Goal: Transaction & Acquisition: Purchase product/service

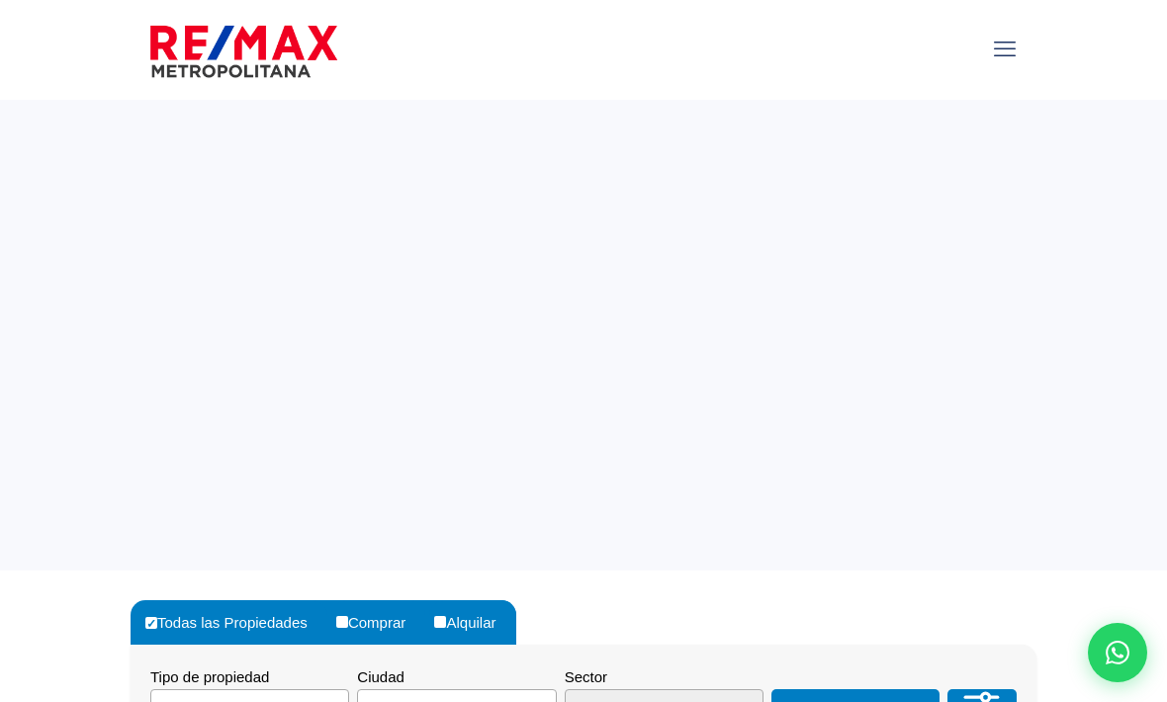
select select
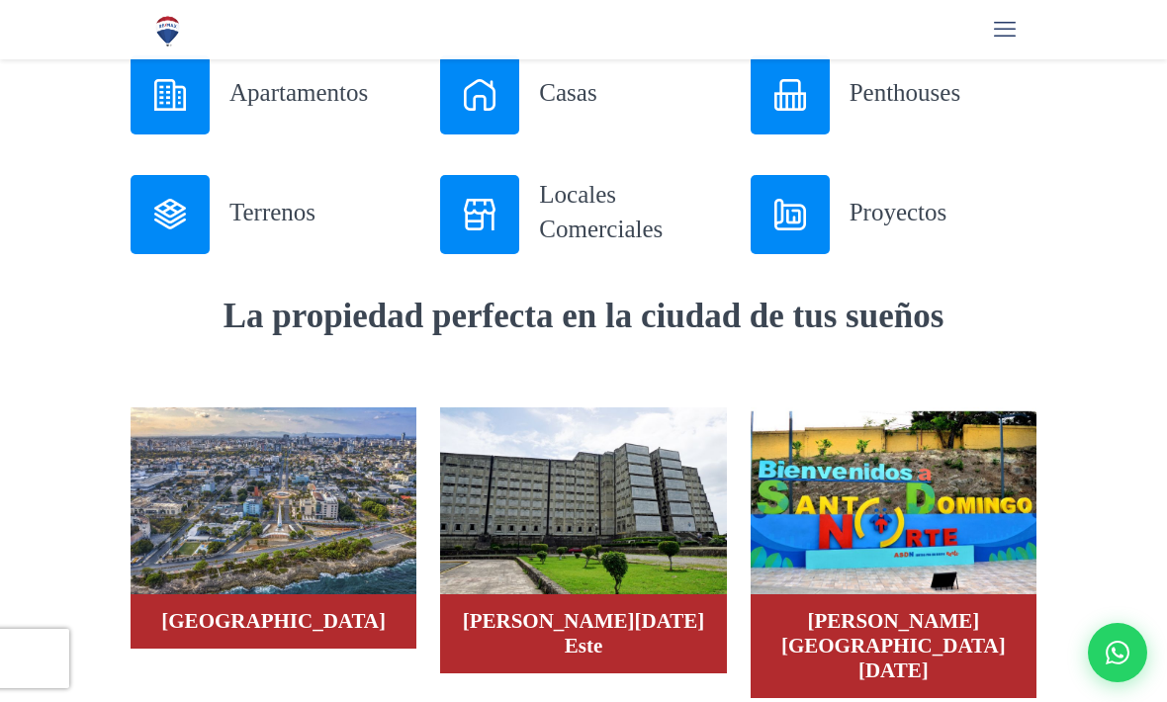
scroll to position [865, 0]
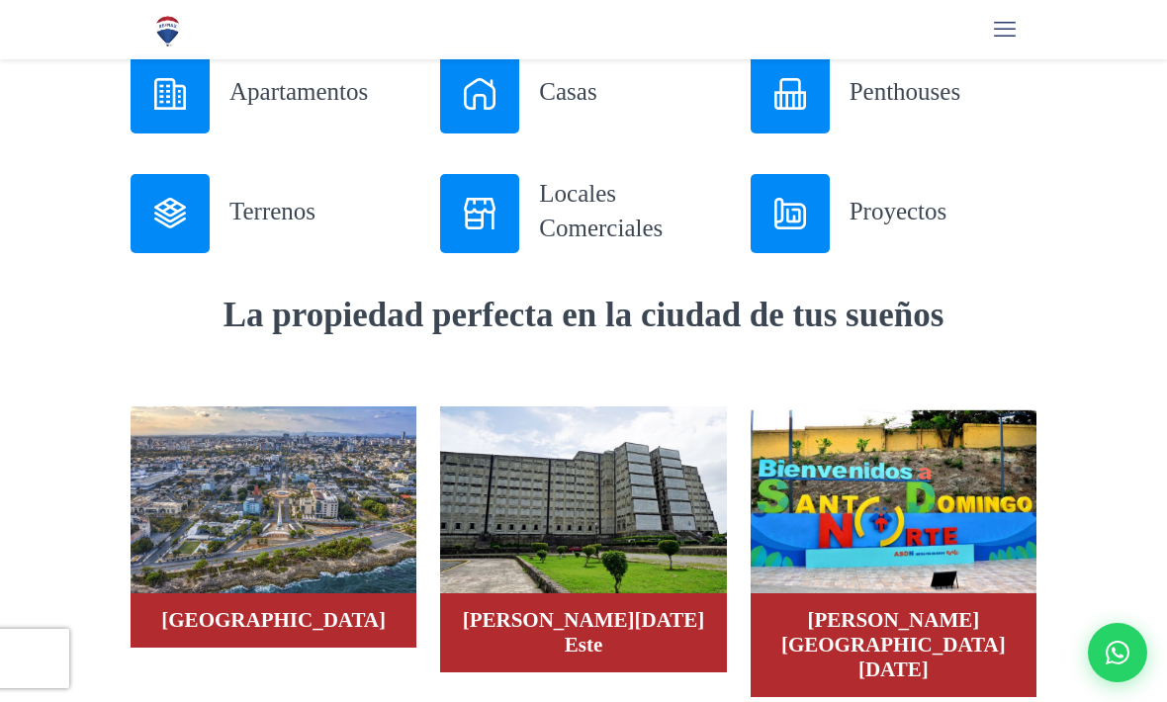
click at [536, 86] on div "Casas" at bounding box center [583, 93] width 286 height 79
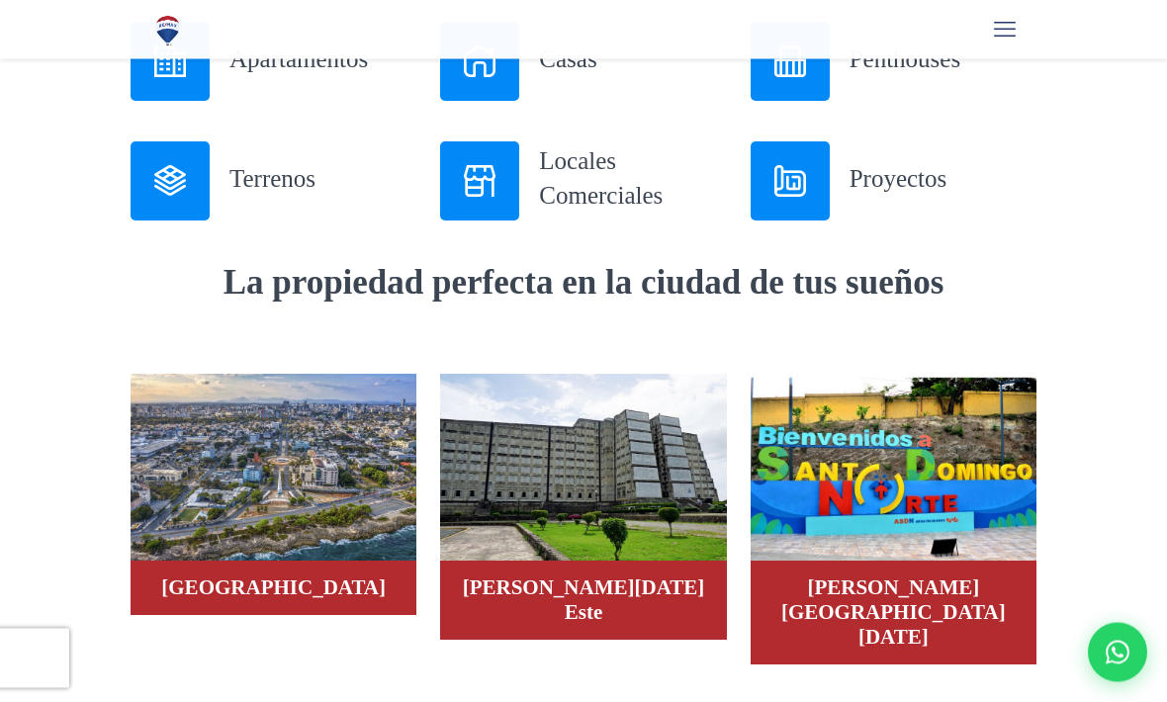
scroll to position [897, 0]
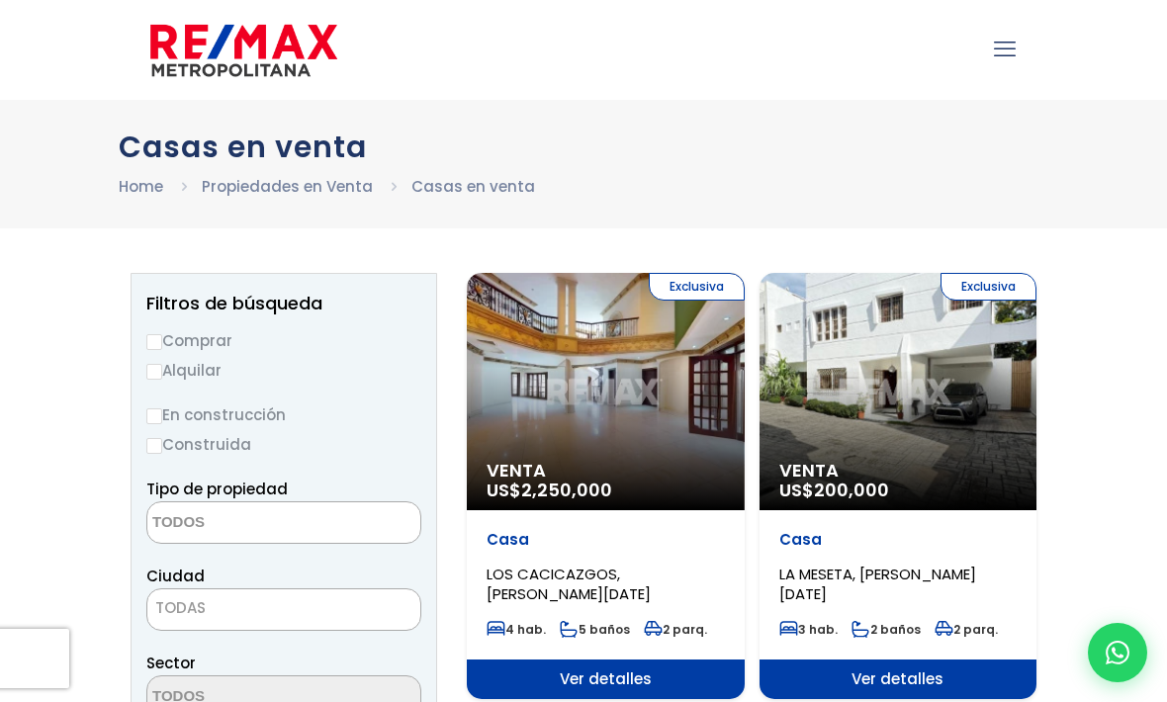
select select
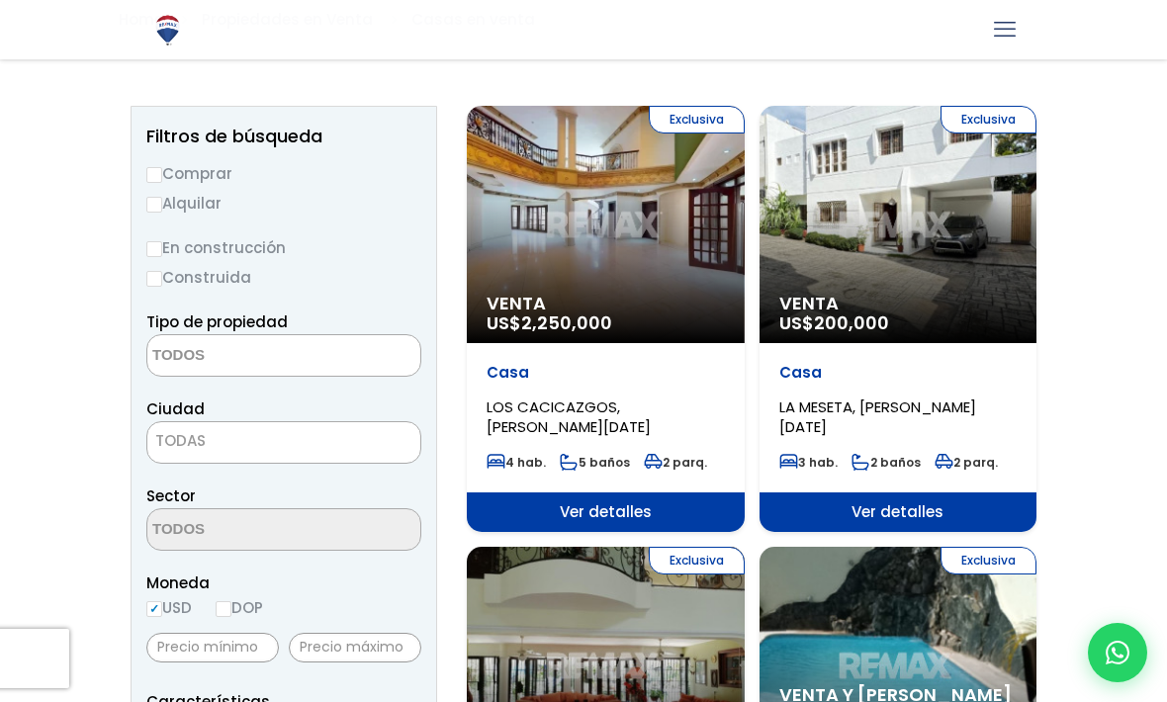
scroll to position [171, 0]
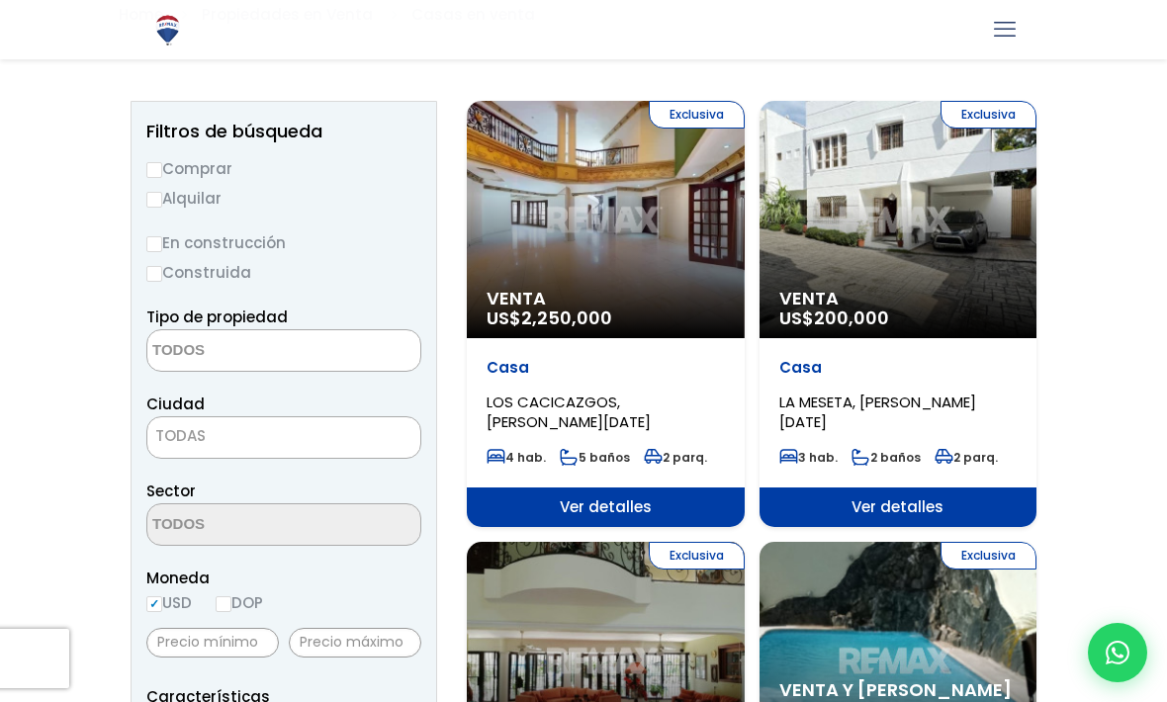
click at [159, 166] on input "Comprar" at bounding box center [154, 170] width 16 height 16
radio input "true"
click at [176, 346] on textarea "Search" at bounding box center [243, 351] width 192 height 43
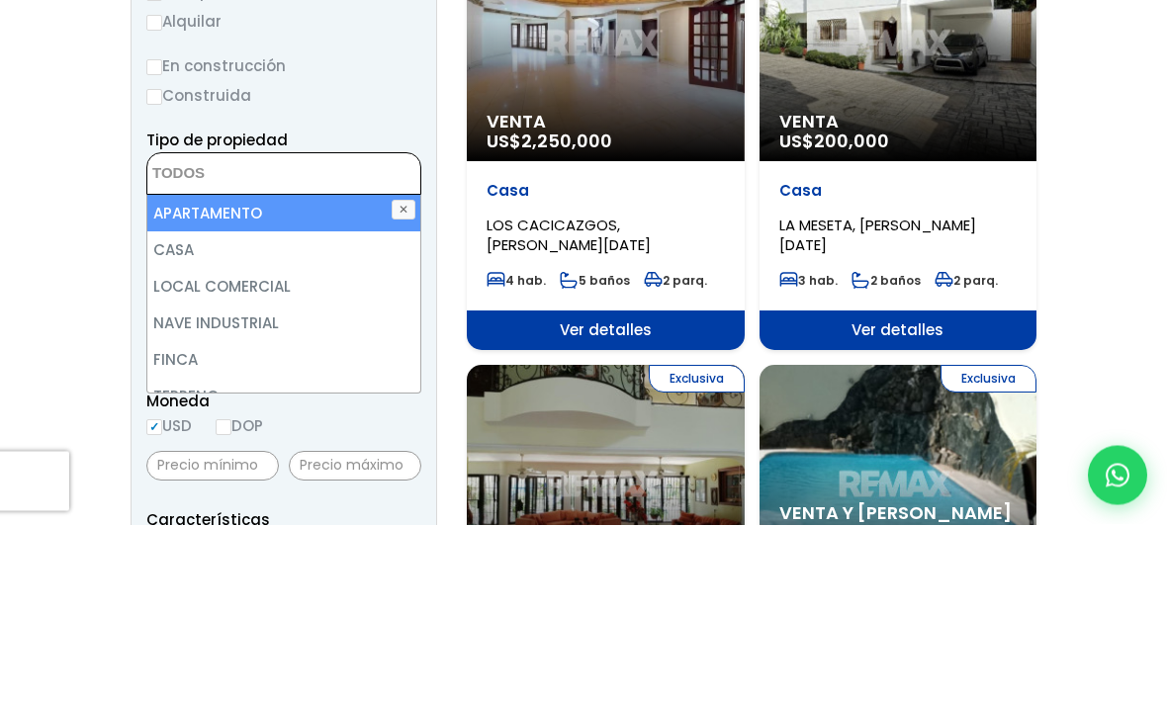
click at [170, 410] on li "CASA" at bounding box center [283, 428] width 273 height 37
select select "house"
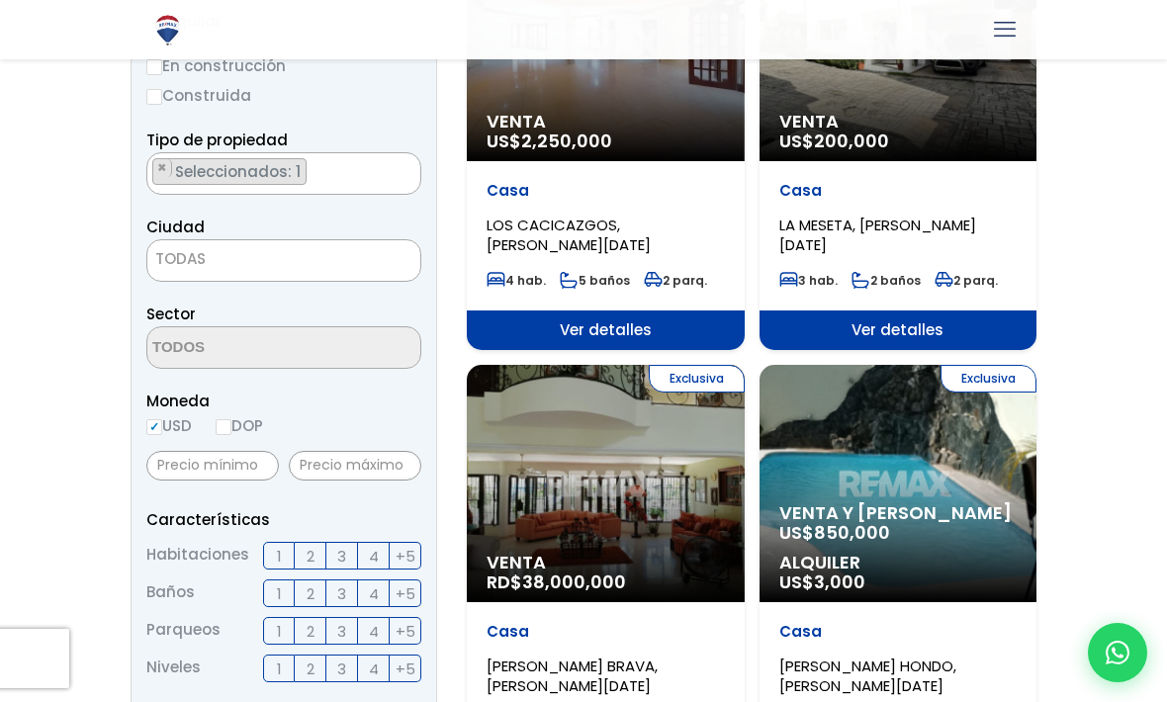
scroll to position [0, 0]
click at [187, 246] on span "TODAS" at bounding box center [283, 259] width 273 height 28
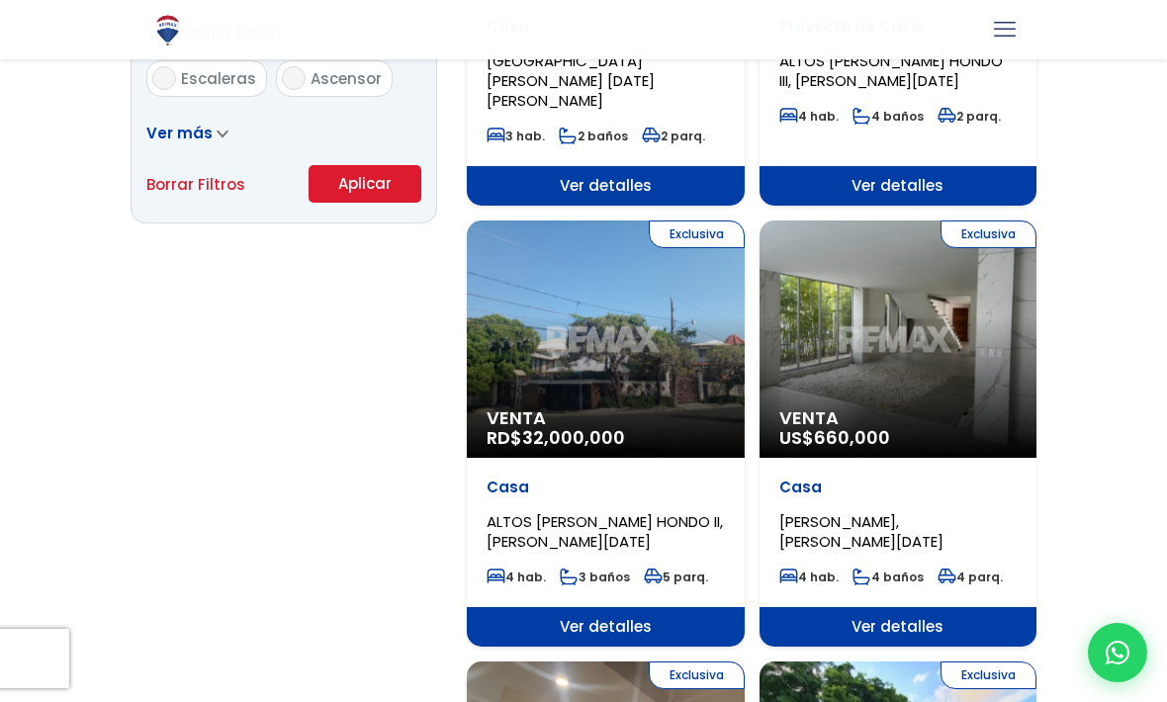
scroll to position [1387, 0]
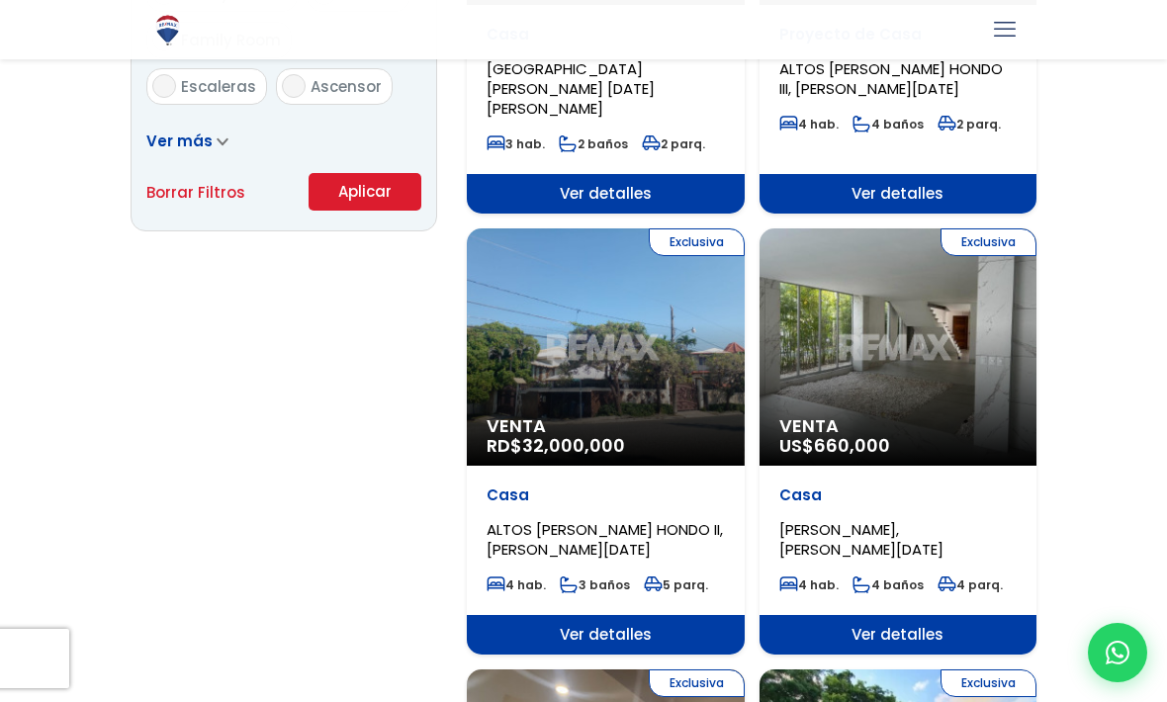
click at [385, 189] on button "Aplicar" at bounding box center [365, 192] width 113 height 38
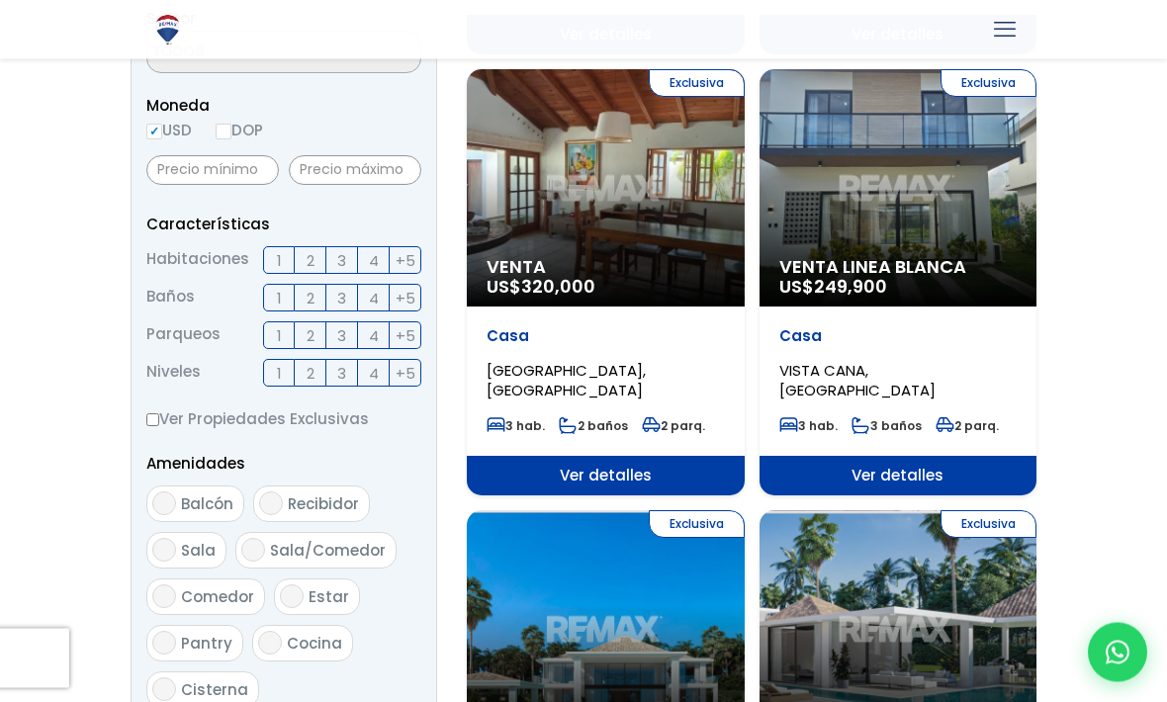
scroll to position [655, 0]
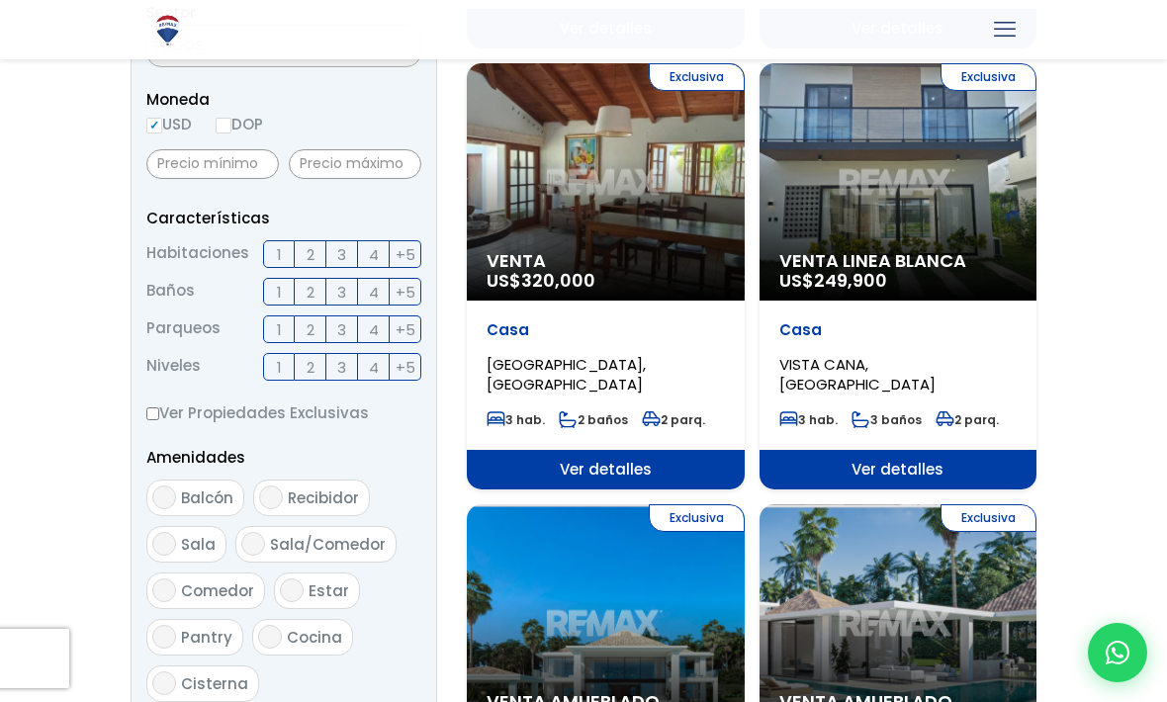
click at [658, 236] on div "Exclusiva Venta US$ 320,000" at bounding box center [606, 181] width 278 height 237
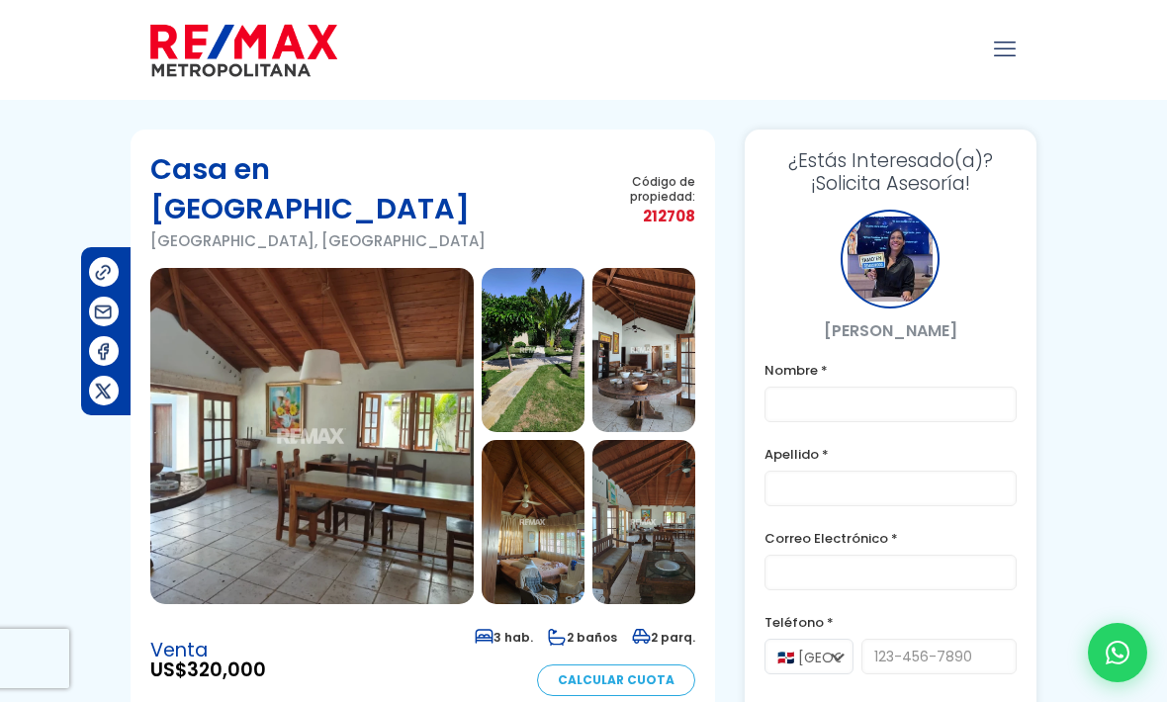
click at [413, 393] on img at bounding box center [311, 436] width 323 height 336
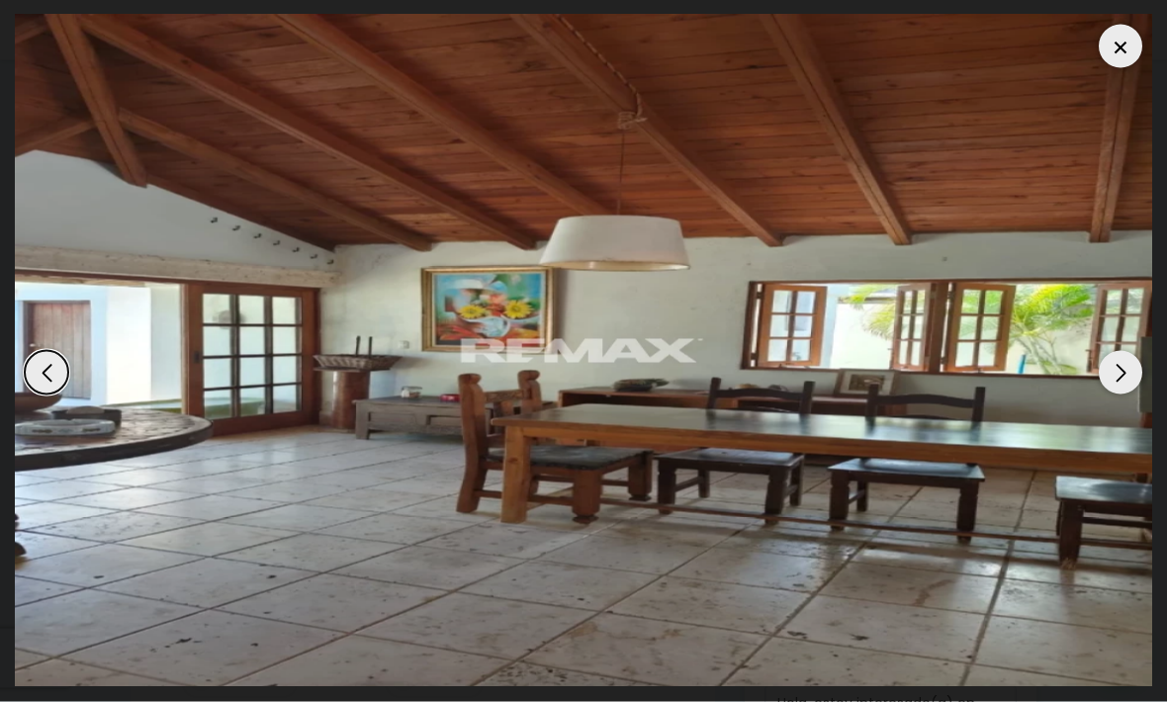
scroll to position [747, 0]
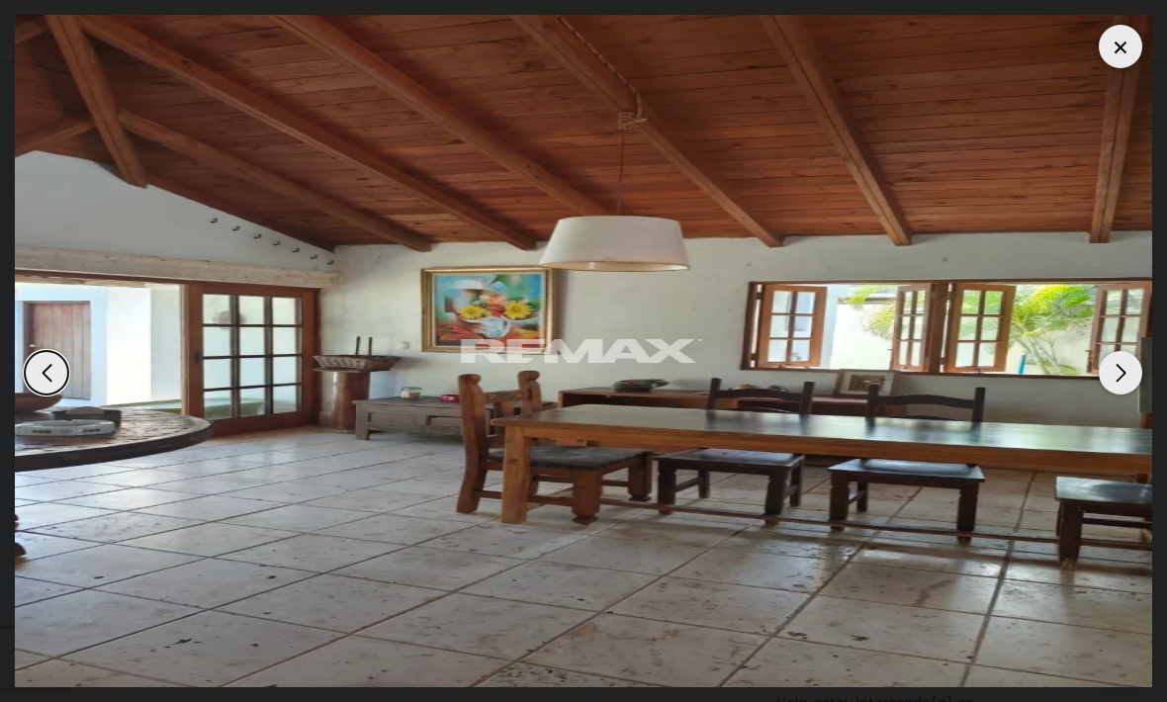
click at [1131, 395] on div "Next slide" at bounding box center [1121, 373] width 44 height 44
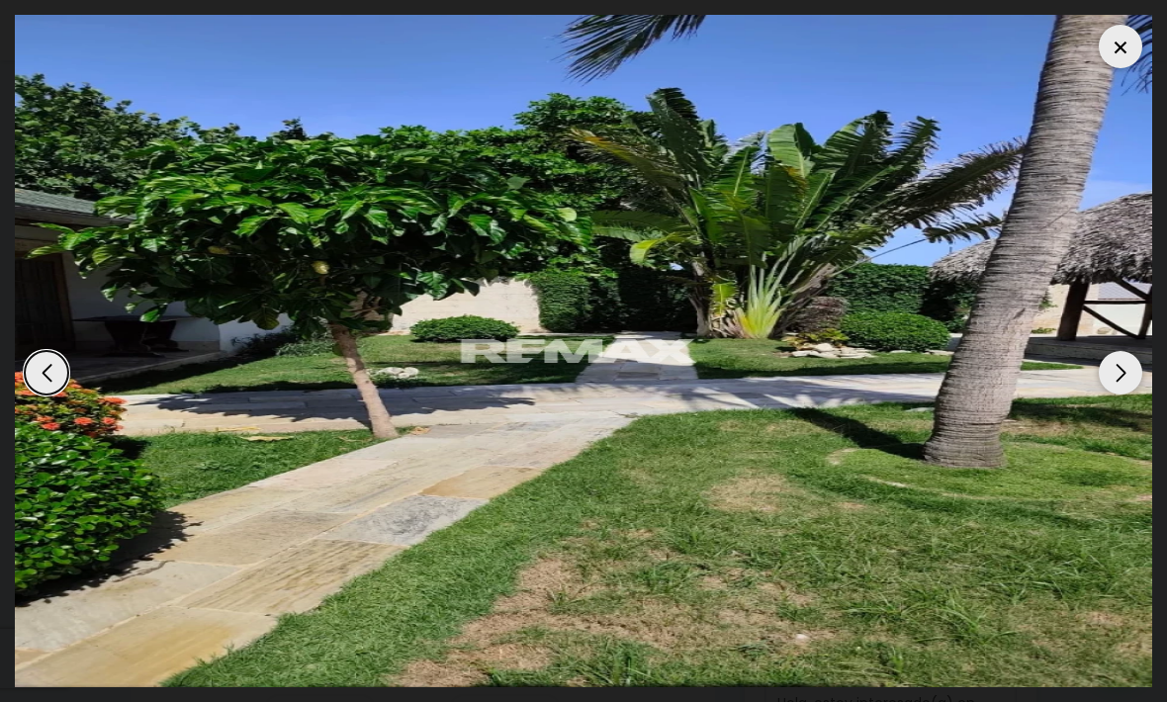
click at [1130, 395] on div "Next slide" at bounding box center [1121, 373] width 44 height 44
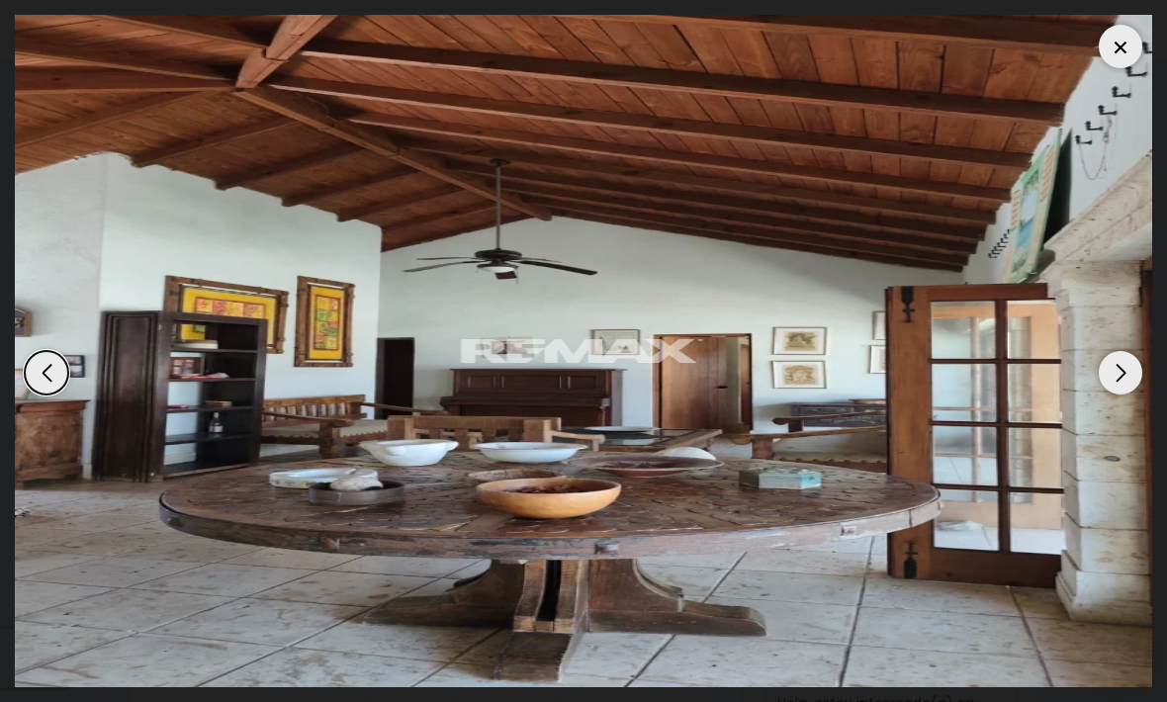
click at [1125, 395] on div "Next slide" at bounding box center [1121, 373] width 44 height 44
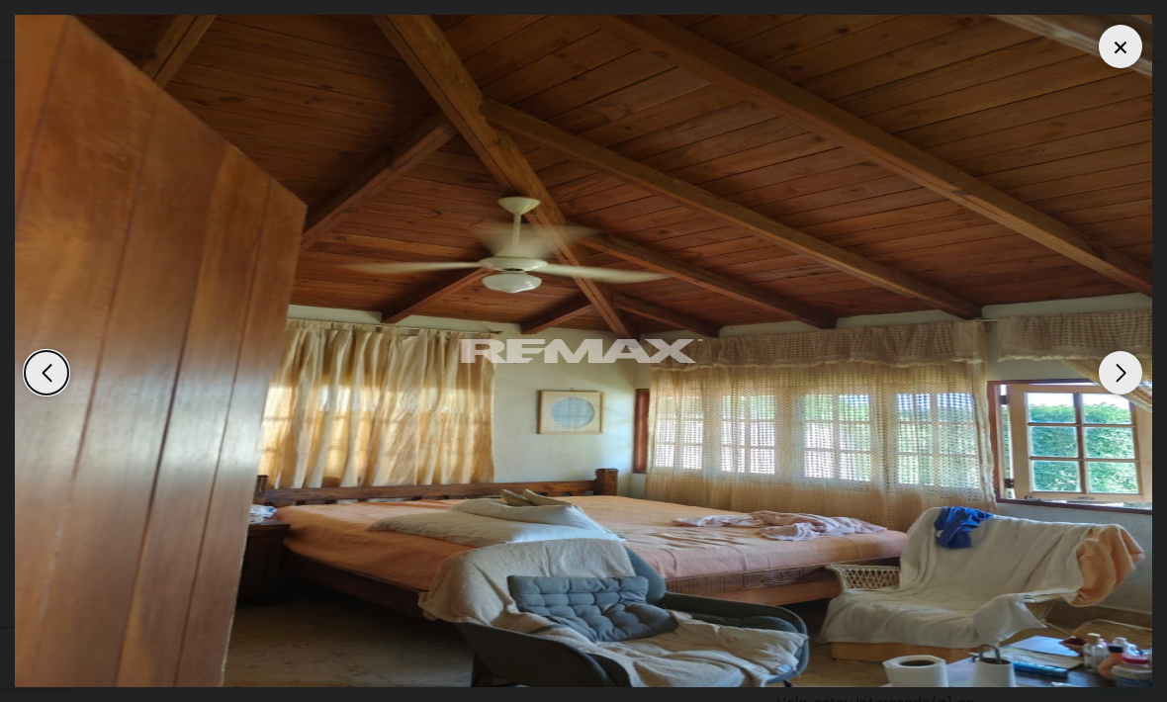
click at [1130, 395] on div "Next slide" at bounding box center [1121, 373] width 44 height 44
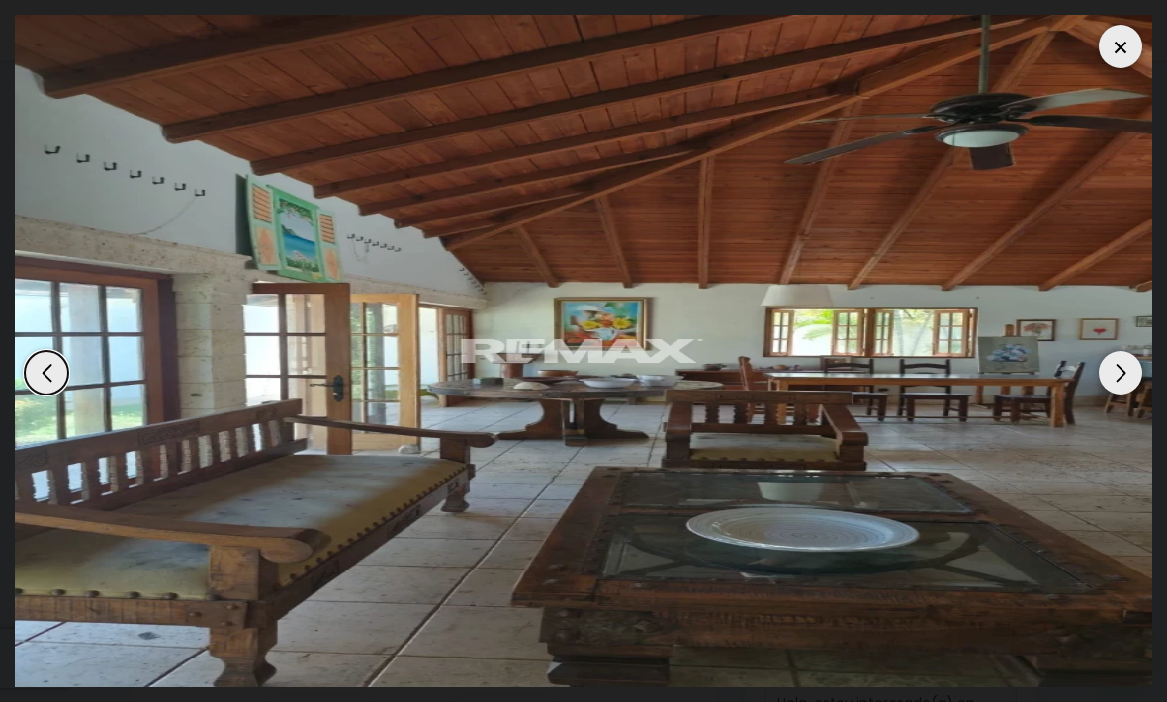
scroll to position [0, 0]
click at [1134, 395] on div "Next slide" at bounding box center [1121, 373] width 44 height 44
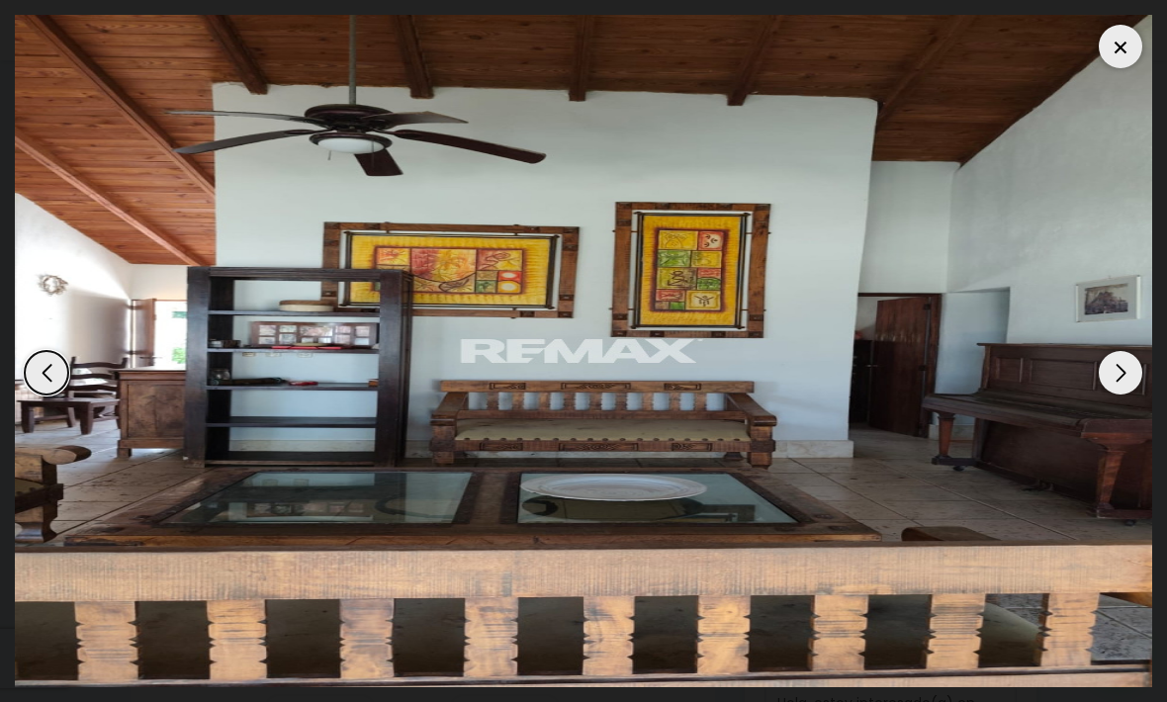
click at [1136, 395] on div "Next slide" at bounding box center [1121, 373] width 44 height 44
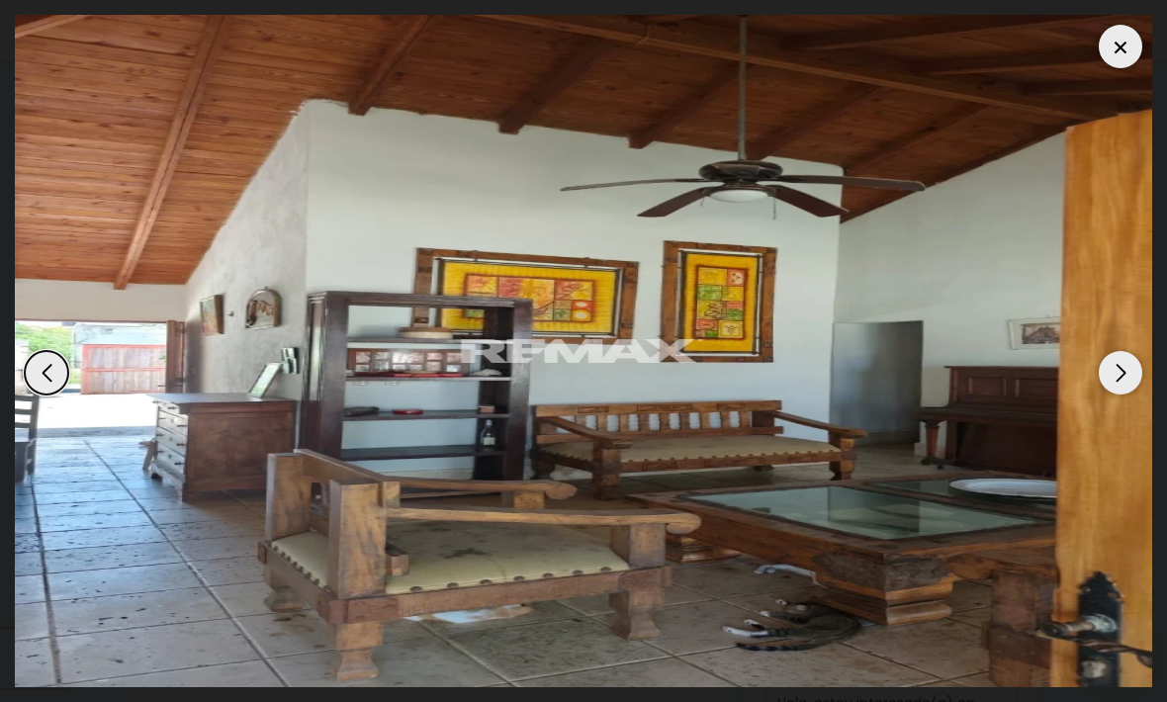
click at [1139, 395] on div "Next slide" at bounding box center [1121, 373] width 44 height 44
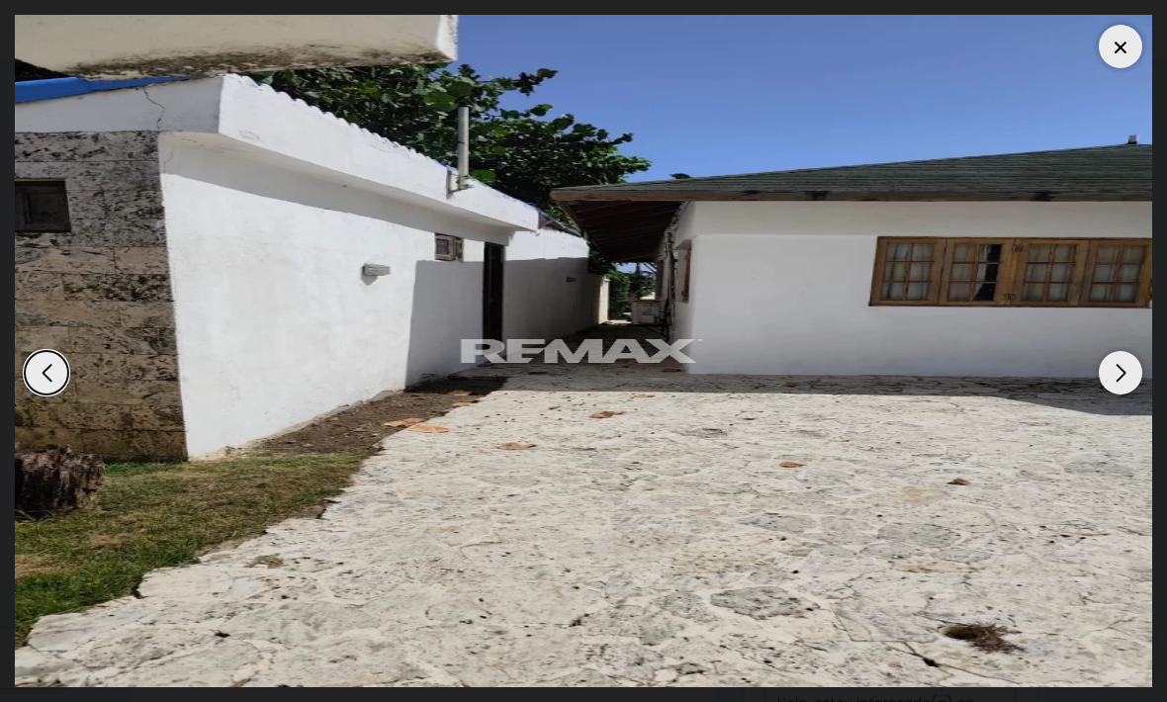
click at [1142, 390] on img "8 / 18" at bounding box center [584, 351] width 1138 height 673
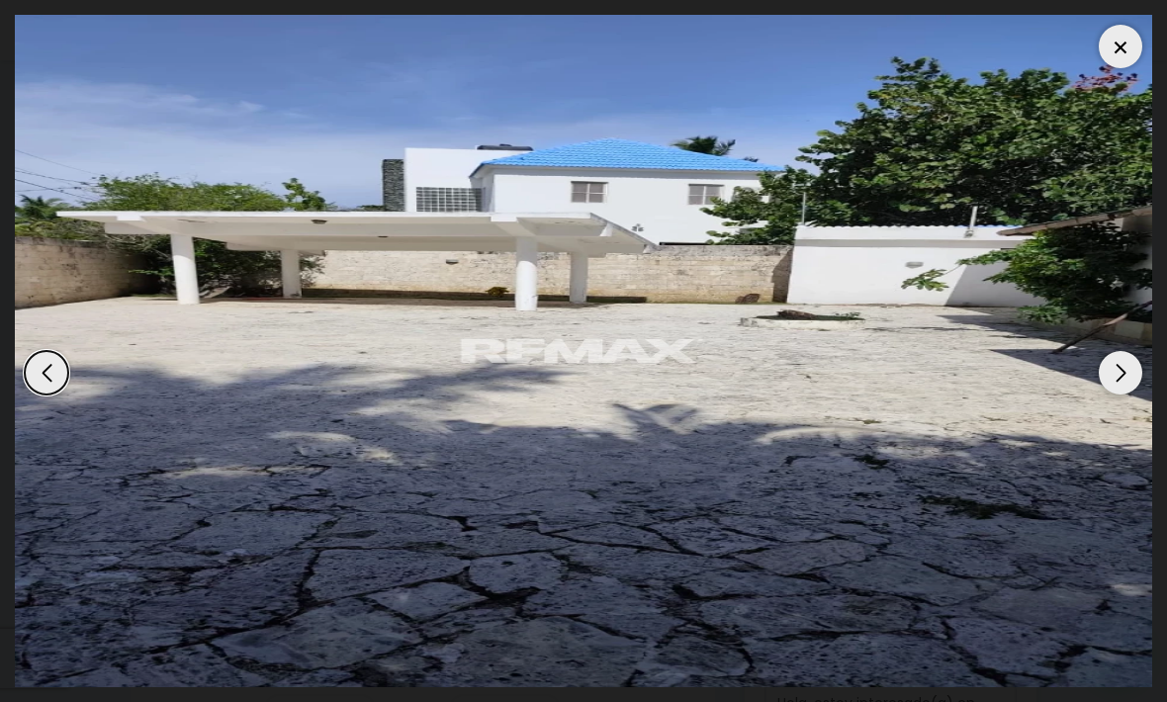
click at [1141, 390] on img "18 / 18" at bounding box center [584, 351] width 1138 height 673
click at [1142, 395] on img "18 / 18" at bounding box center [584, 351] width 1138 height 673
click at [1131, 395] on div "Next slide" at bounding box center [1121, 373] width 44 height 44
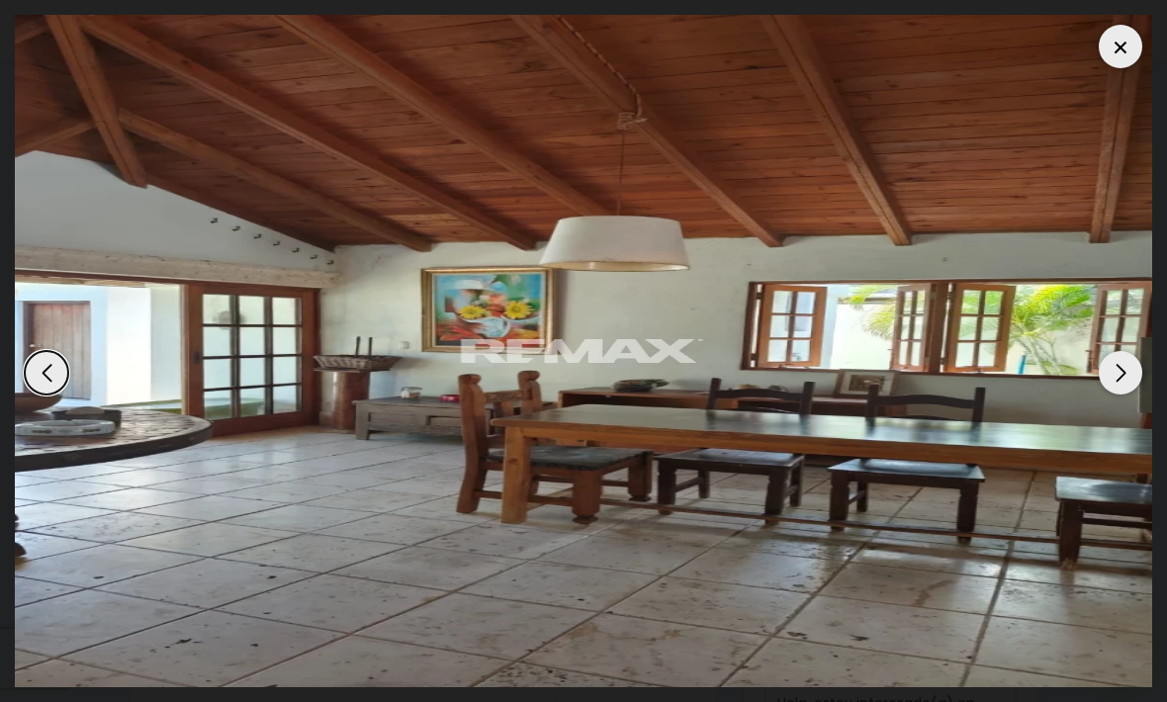
click at [1121, 46] on div at bounding box center [1121, 47] width 44 height 44
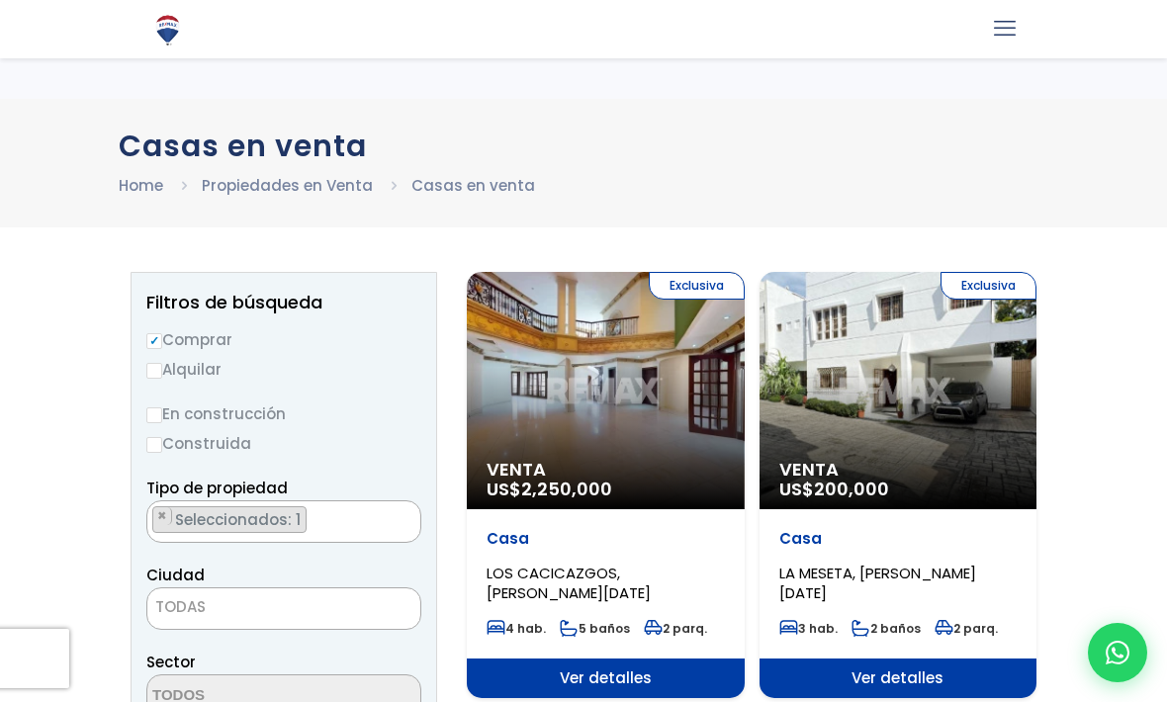
select select "house"
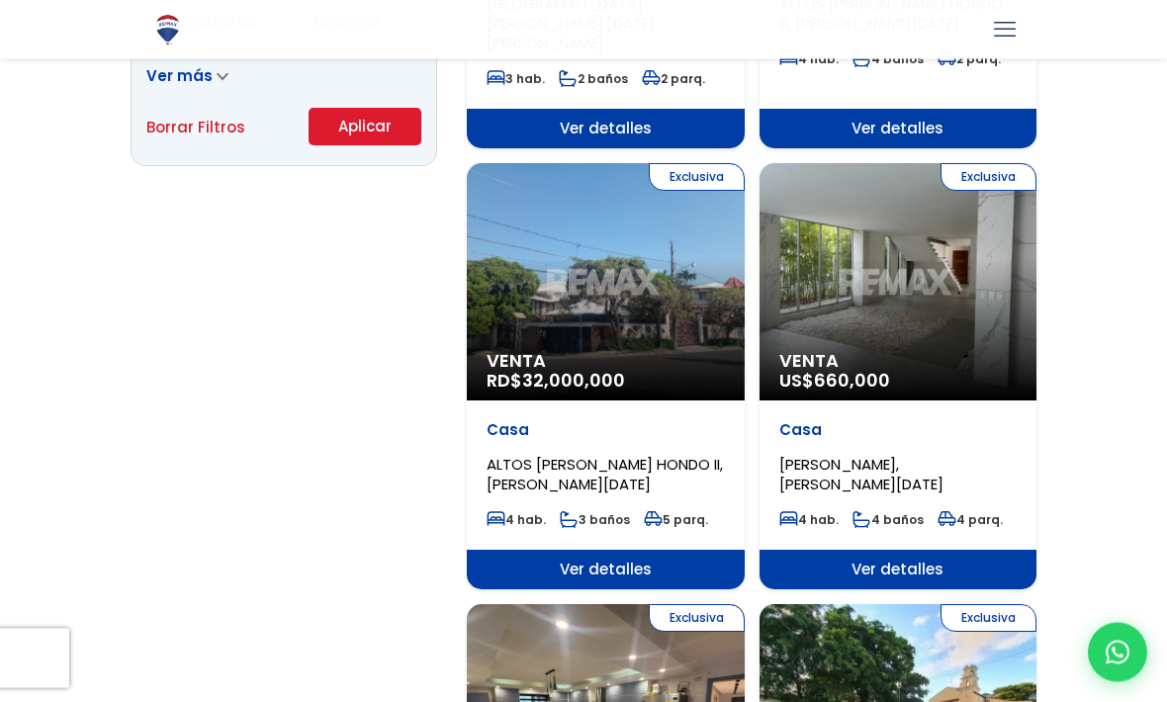
scroll to position [1452, 0]
